Goal: Check status

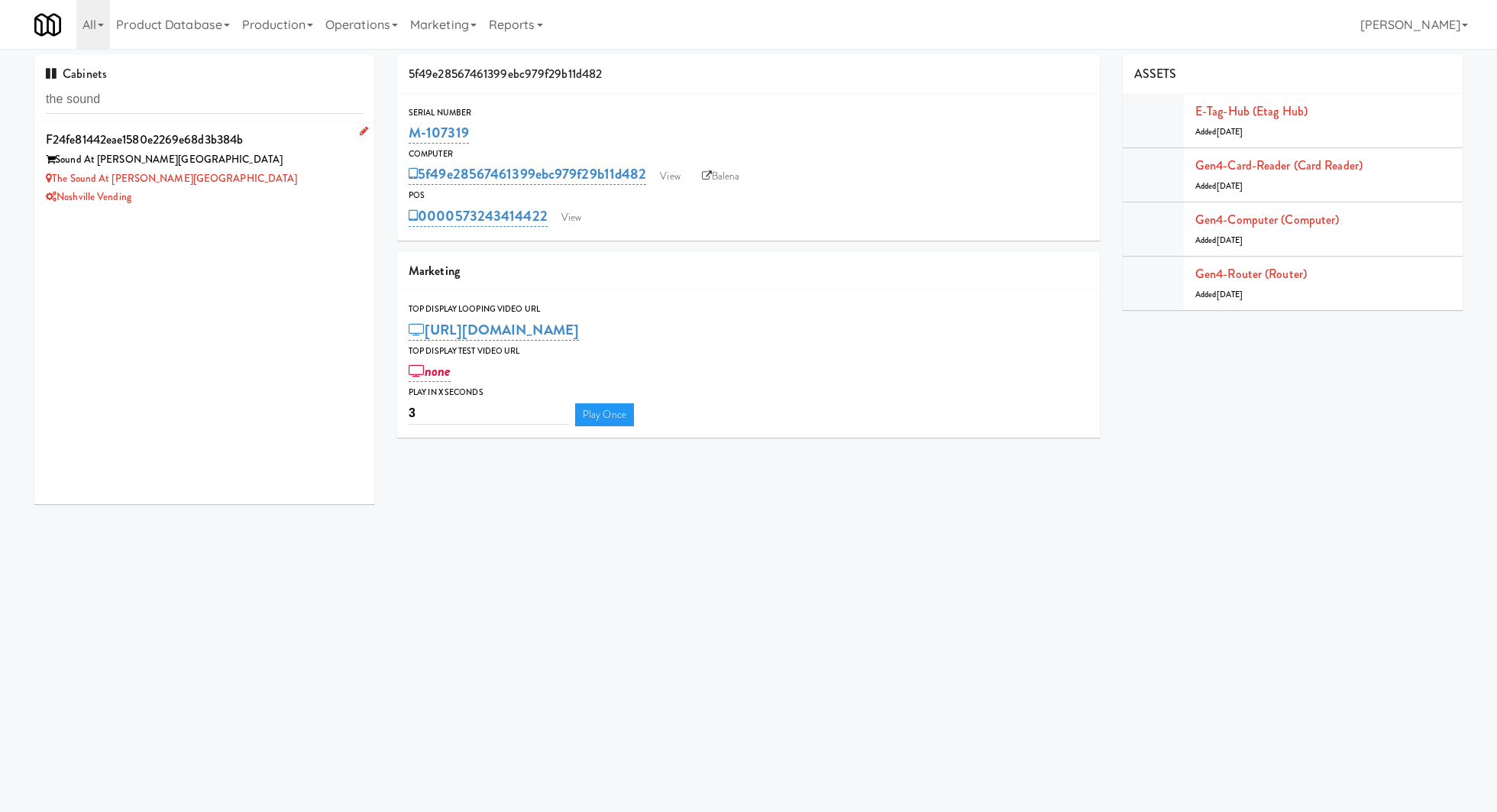
type input "the sound"
click at [315, 182] on div "The Sound at [PERSON_NAME][GEOGRAPHIC_DATA]" at bounding box center [205, 179] width 317 height 20
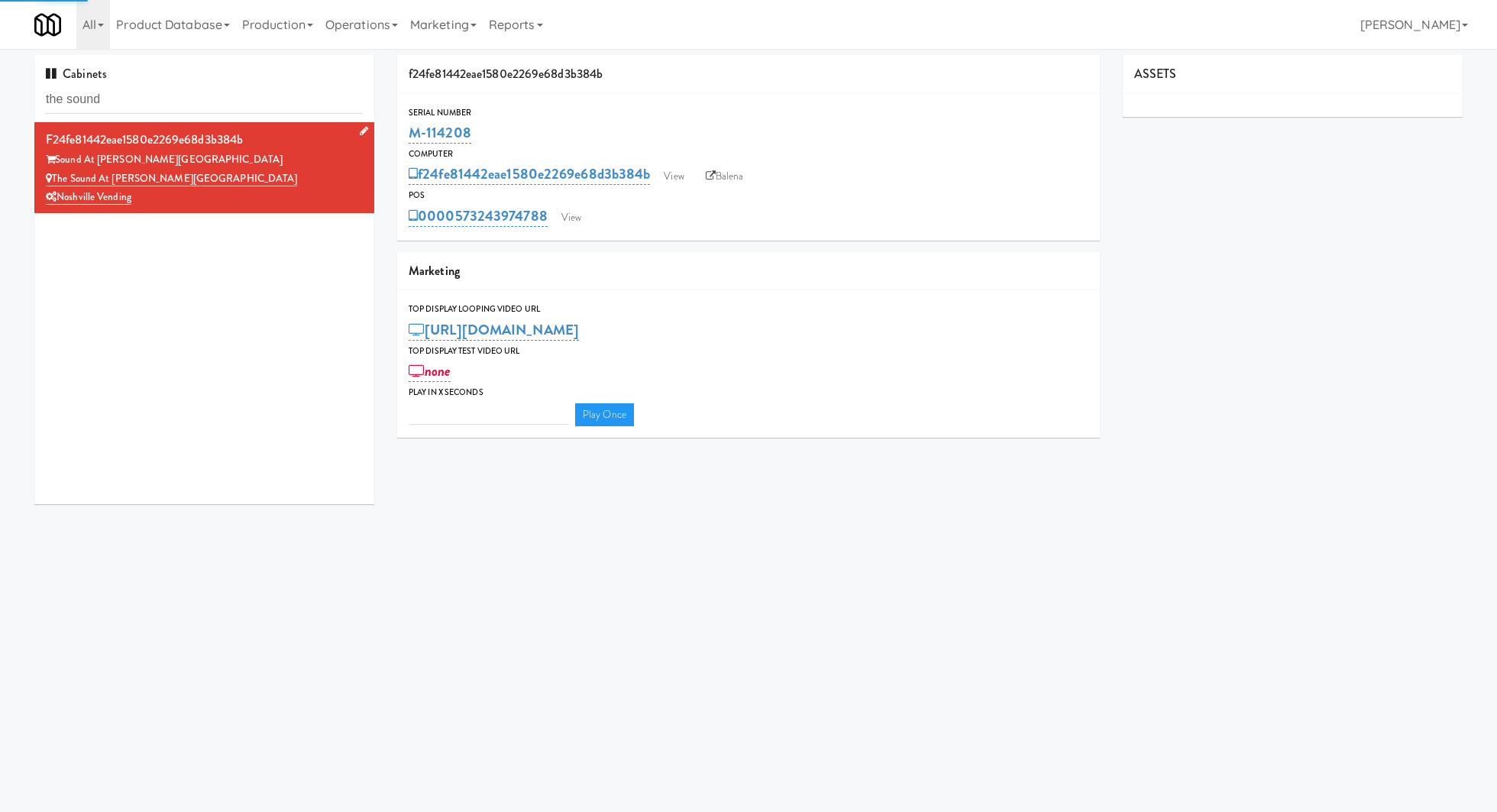
type input "3"
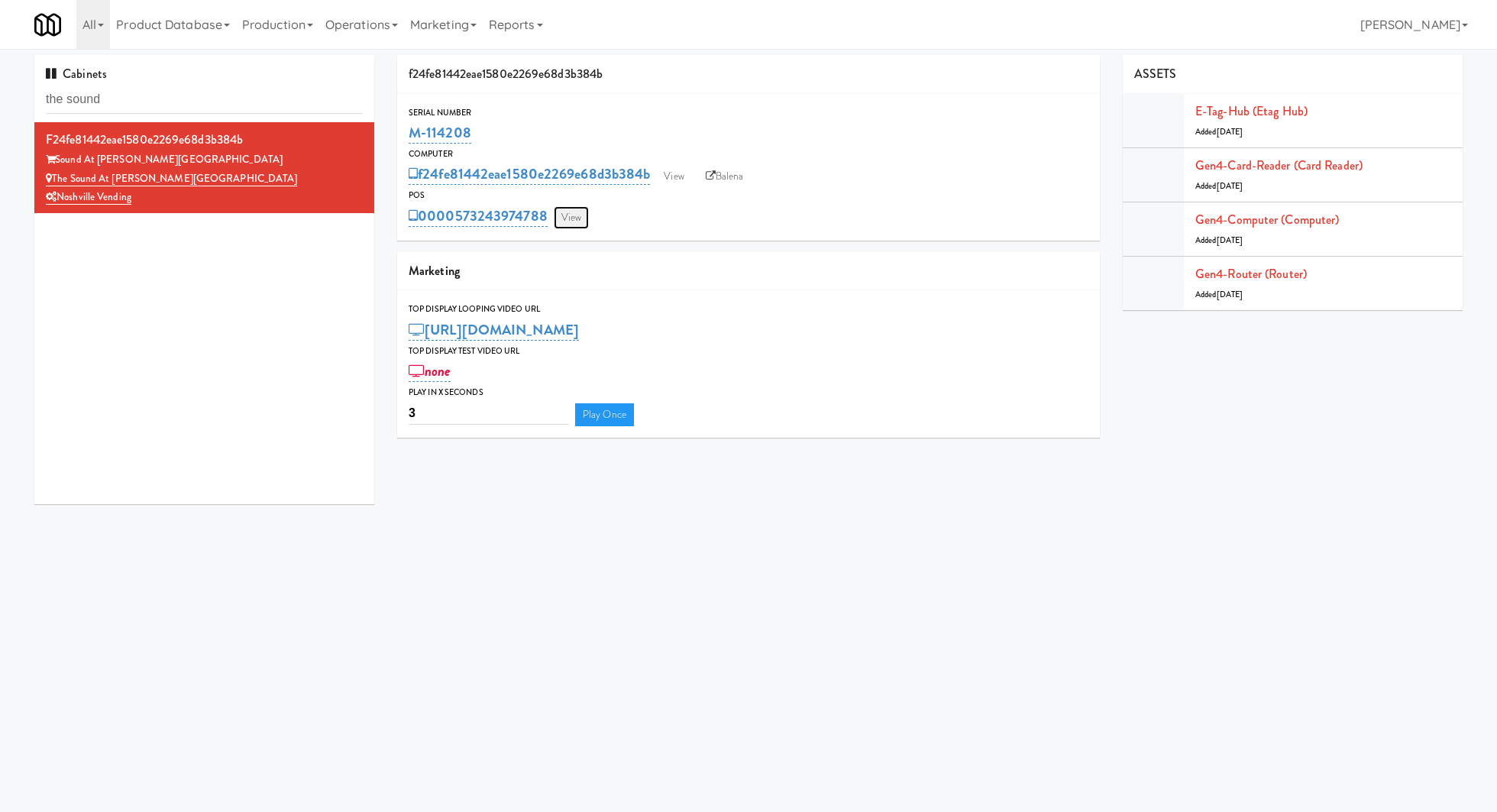
click at [569, 218] on link "View" at bounding box center [571, 217] width 35 height 23
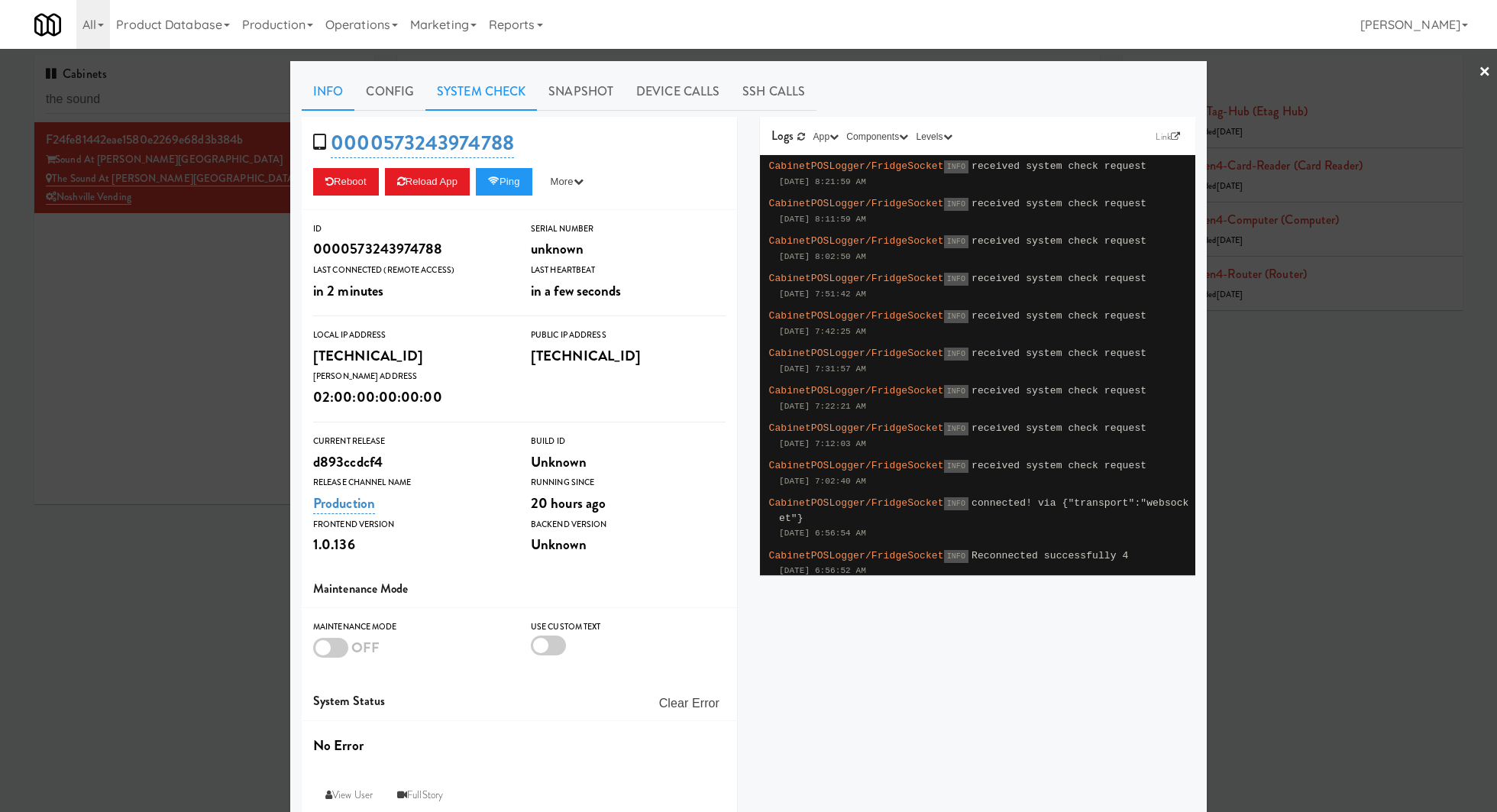
click at [500, 76] on link "System Check" at bounding box center [480, 92] width 111 height 38
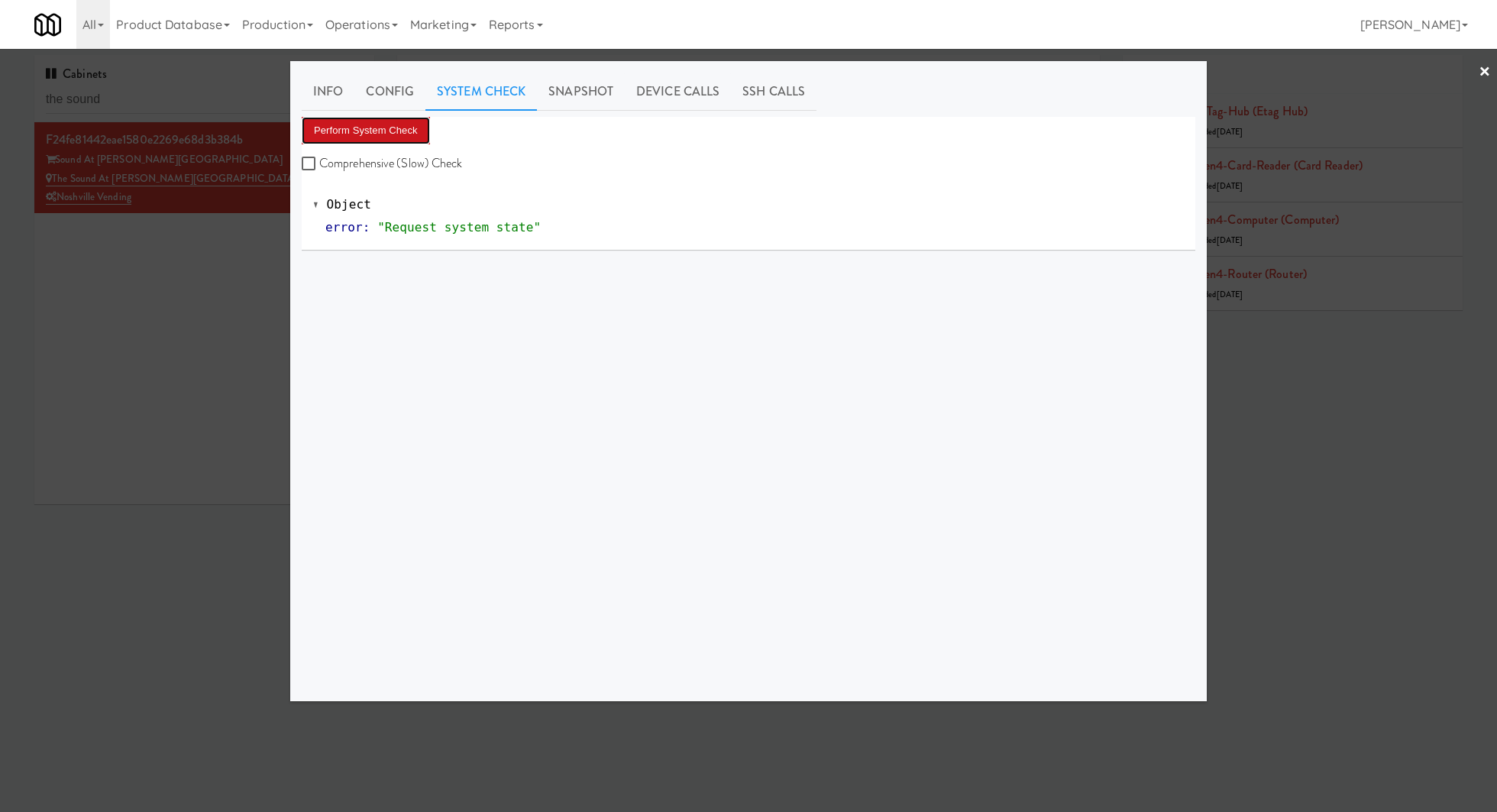
click at [371, 137] on button "Perform System Check" at bounding box center [366, 131] width 128 height 27
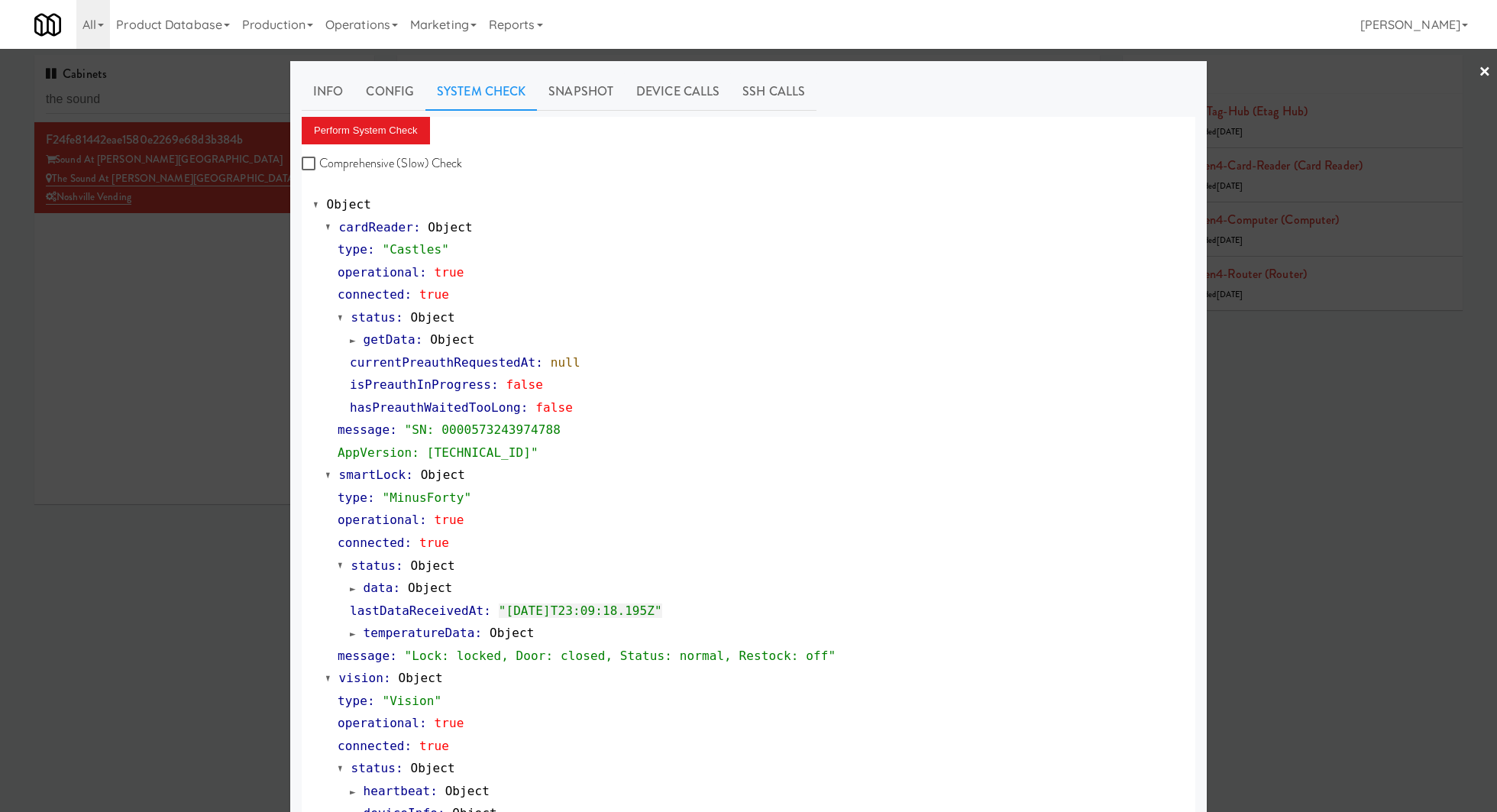
scroll to position [396, 0]
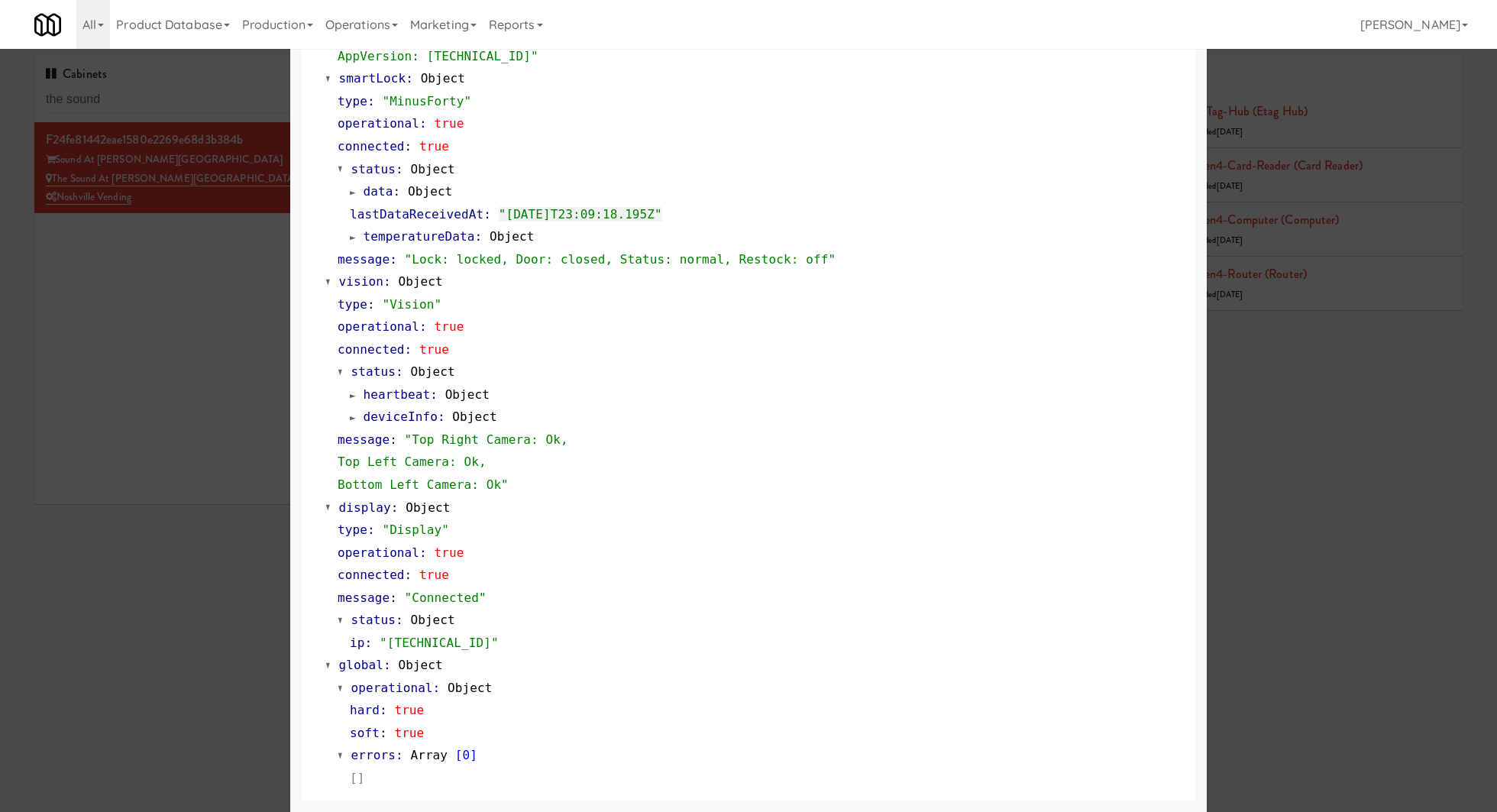
click at [216, 412] on div at bounding box center [748, 406] width 1497 height 812
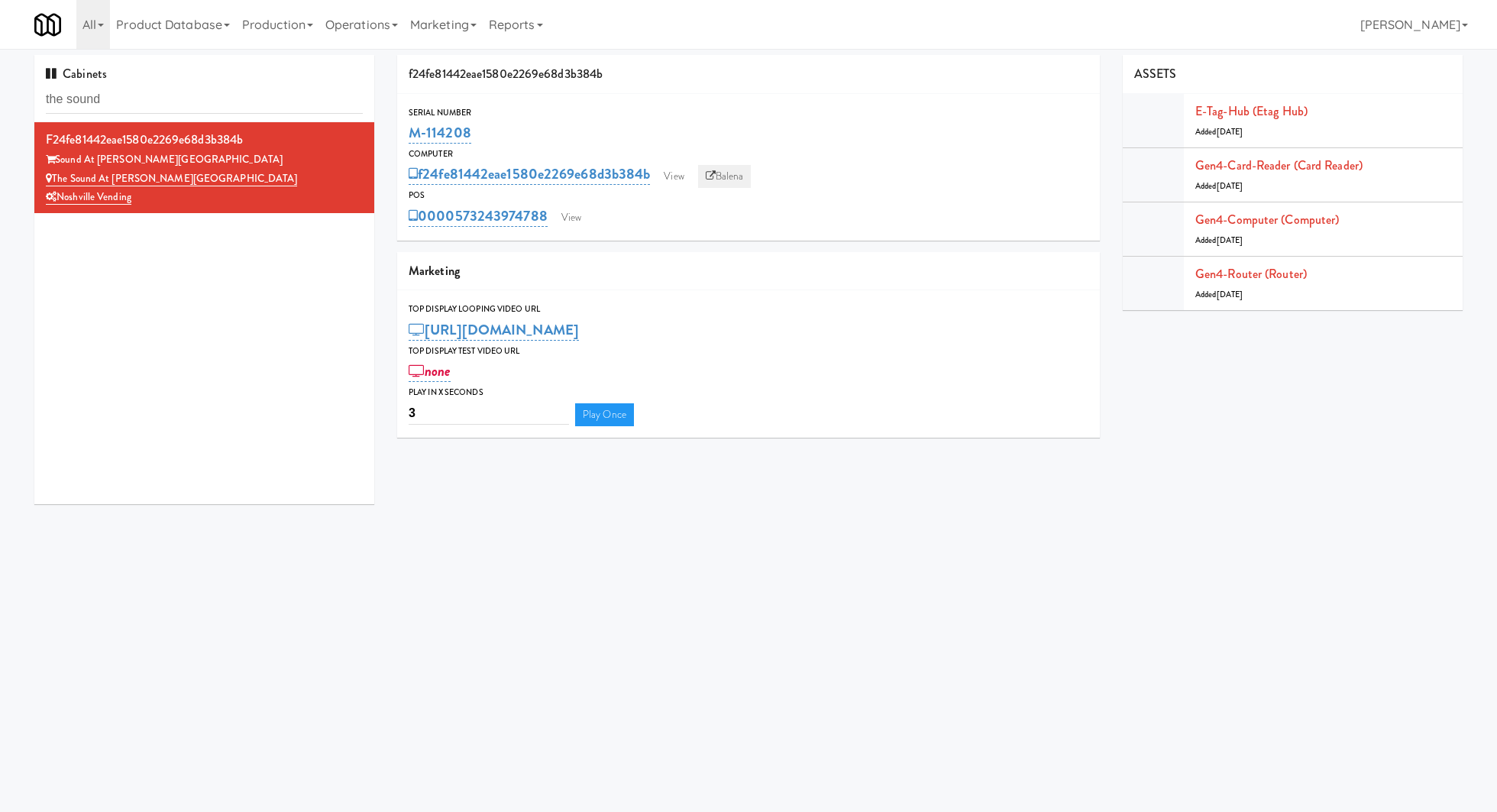
click at [745, 178] on link "Balena" at bounding box center [725, 176] width 53 height 23
drag, startPoint x: 500, startPoint y: 124, endPoint x: 393, endPoint y: 134, distance: 107.5
click at [393, 134] on div "f24fe81442eae1580e2269e68d3b384b Serial Number M-114208 Computer f24fe81442eae1…" at bounding box center [748, 252] width 726 height 394
copy link "M-114208"
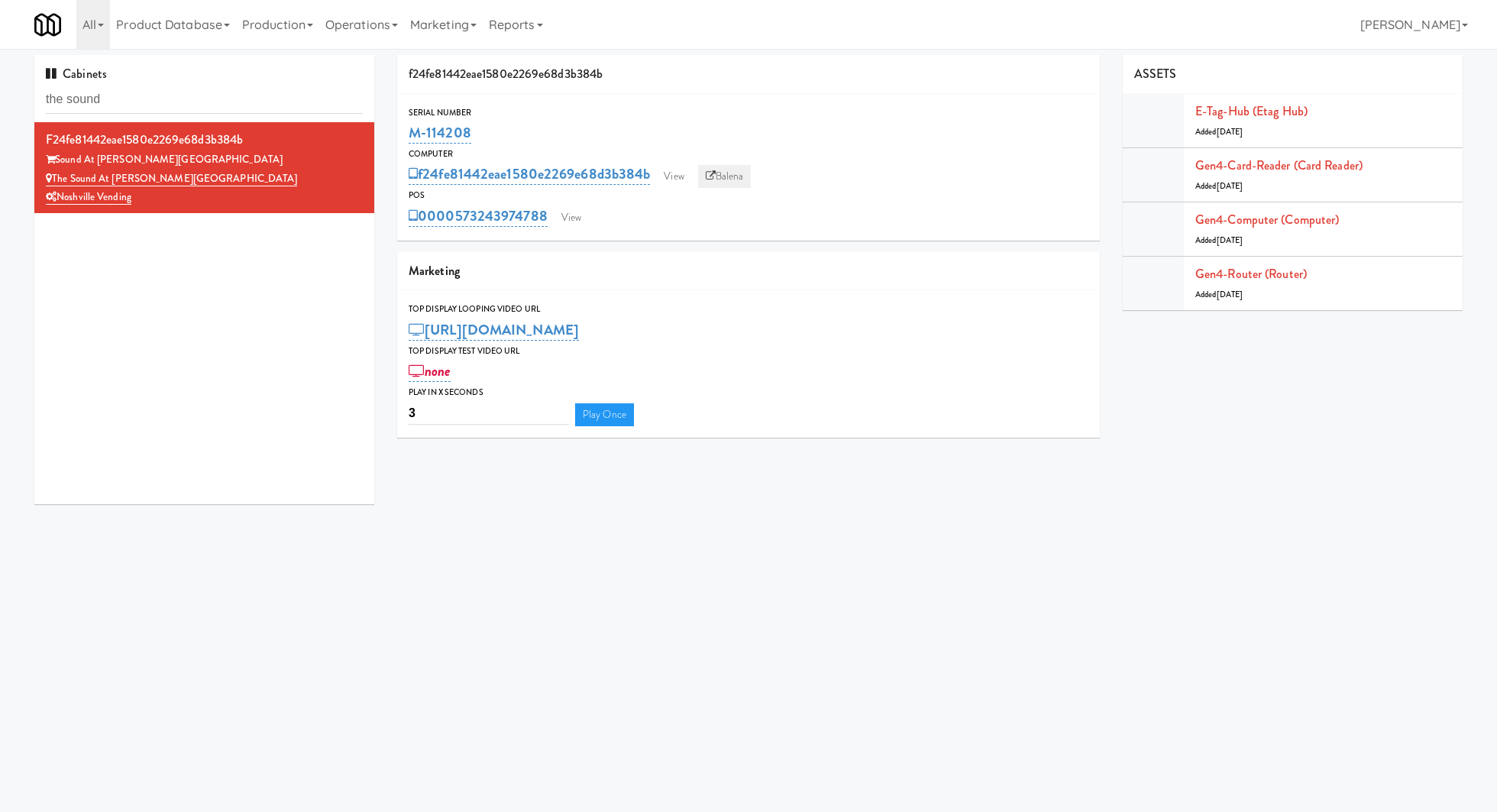
click at [734, 183] on link "Balena" at bounding box center [725, 176] width 53 height 23
click at [682, 174] on link "View" at bounding box center [673, 176] width 35 height 23
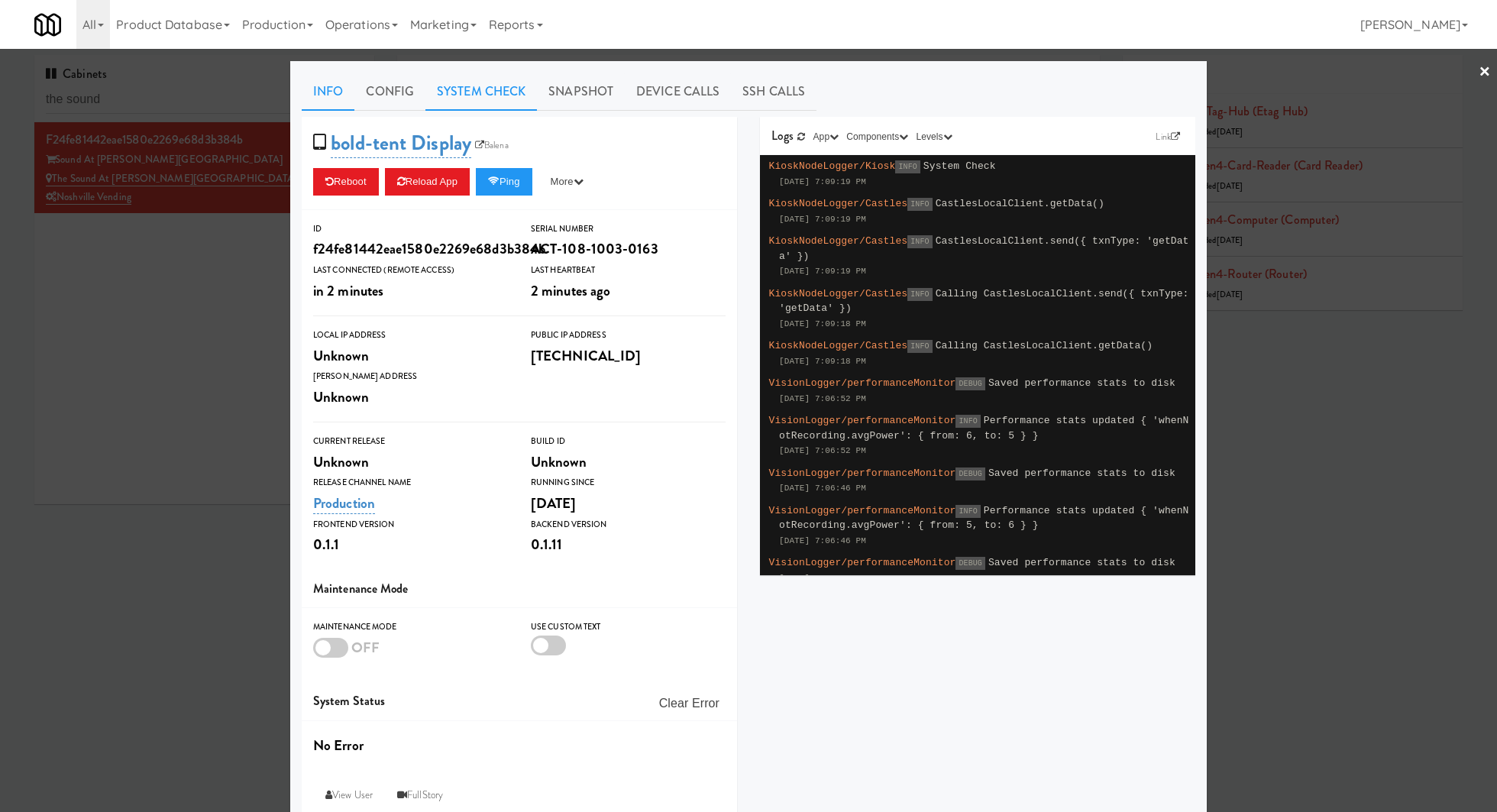
click at [492, 94] on link "System Check" at bounding box center [480, 92] width 111 height 38
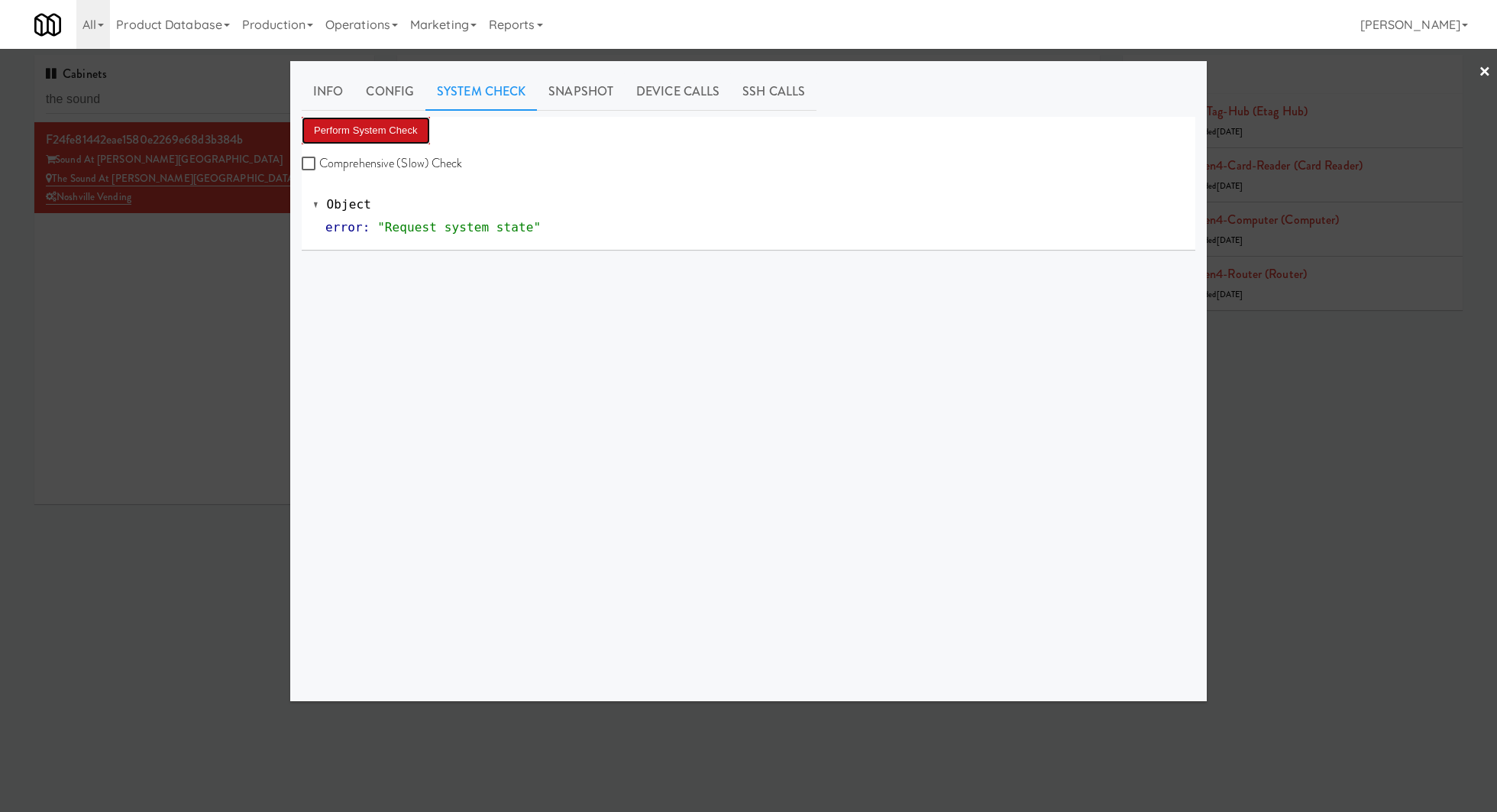
click at [401, 132] on button "Perform System Check" at bounding box center [366, 131] width 128 height 27
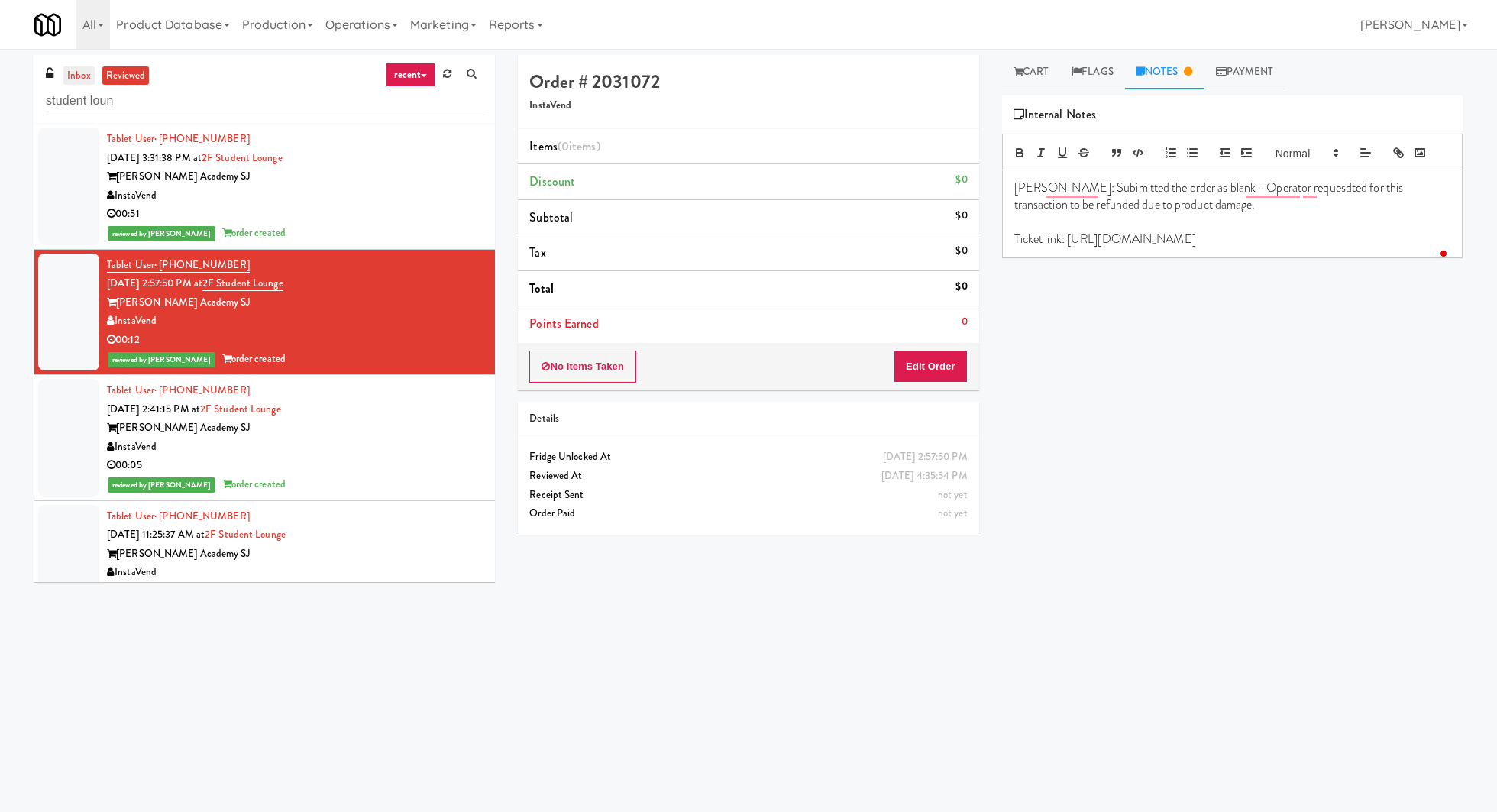
click at [69, 81] on link "inbox" at bounding box center [79, 76] width 31 height 20
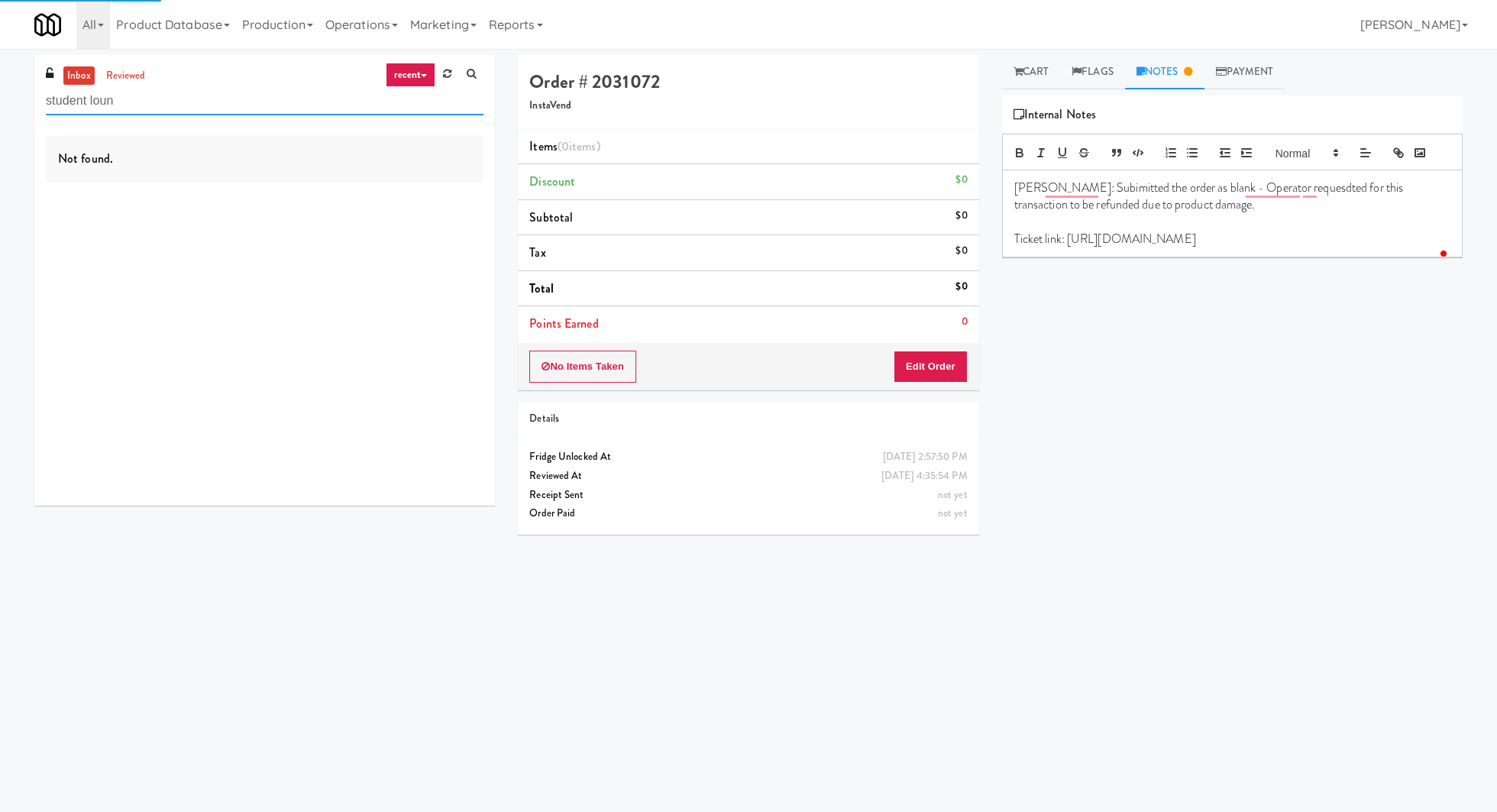
click at [73, 98] on input "student loun" at bounding box center [265, 101] width 438 height 28
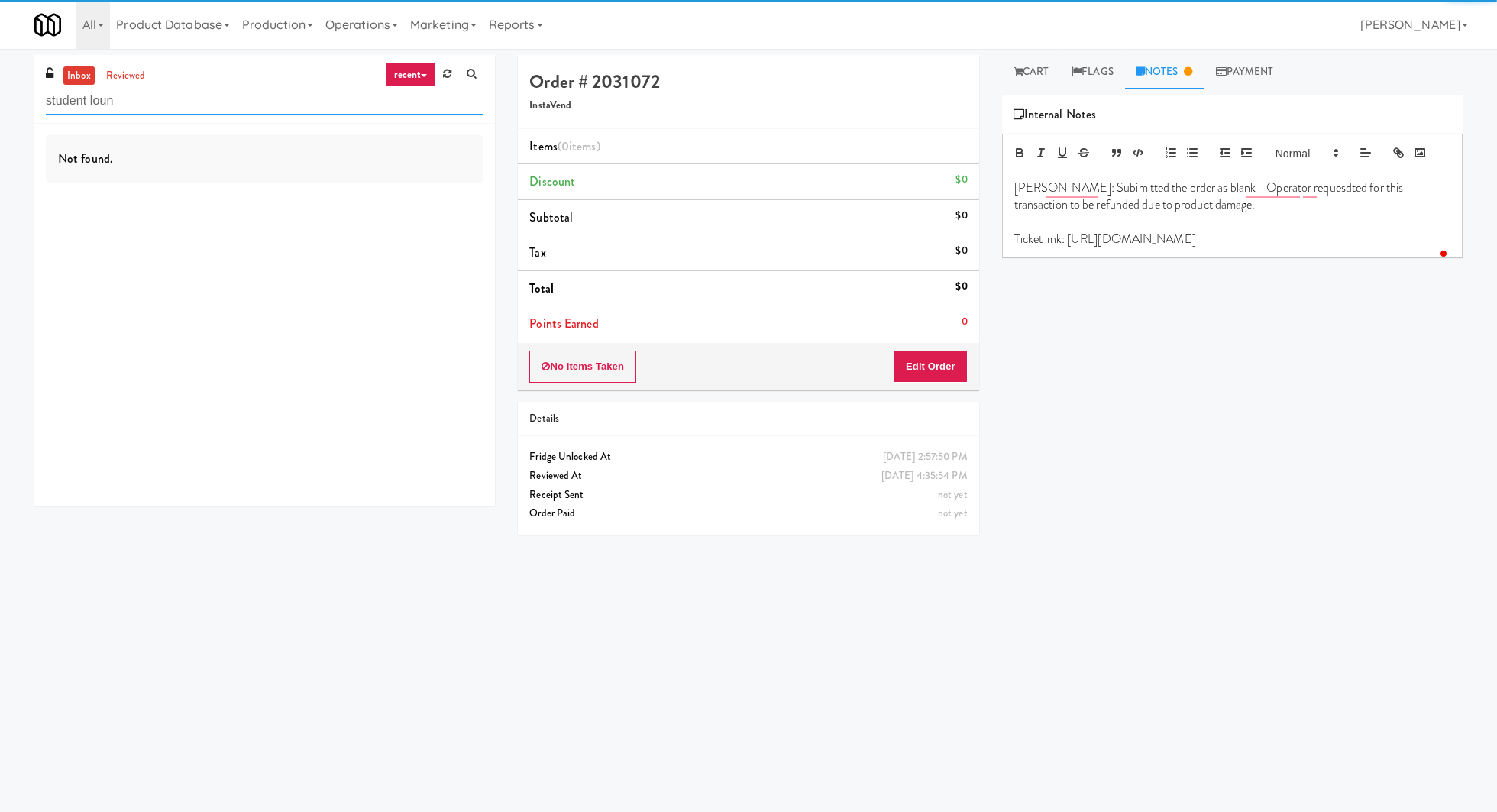
click at [73, 98] on input "student loun" at bounding box center [265, 101] width 438 height 28
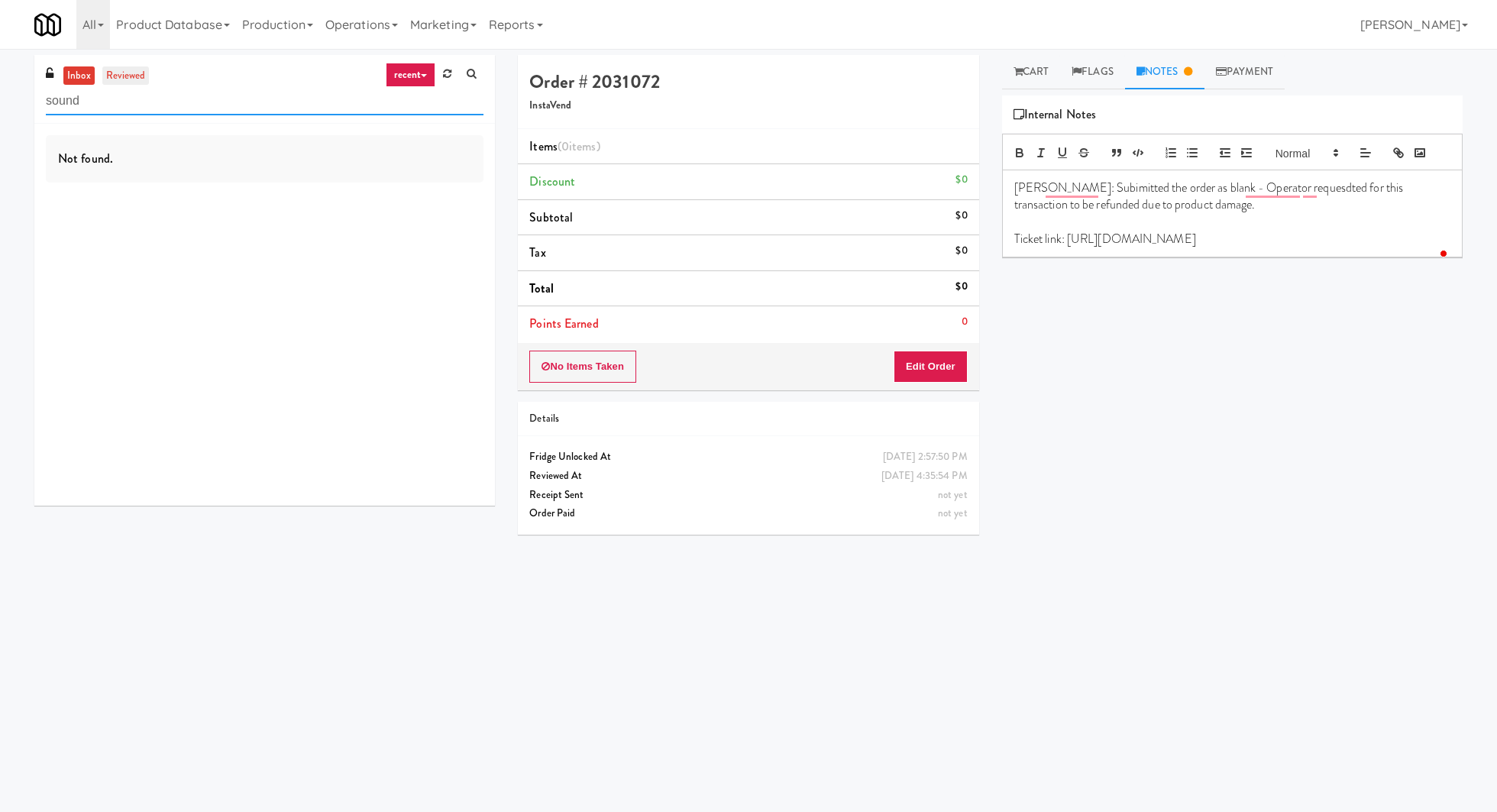
type input "sound"
click at [118, 76] on link "reviewed" at bounding box center [126, 76] width 48 height 20
